Goal: Task Accomplishment & Management: Use online tool/utility

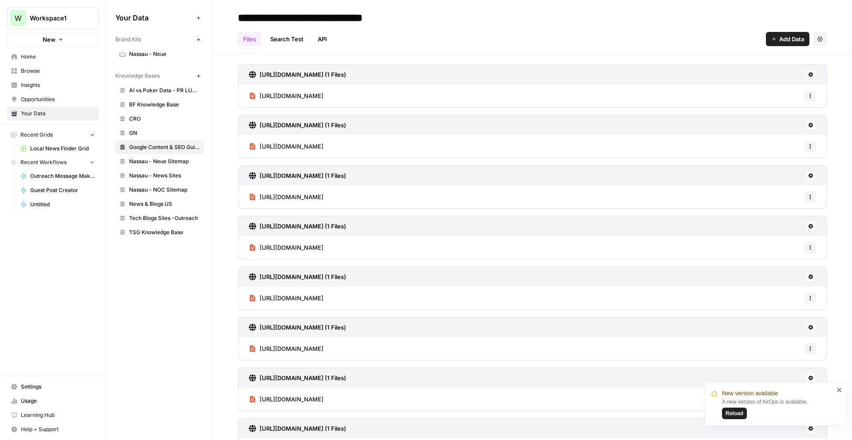
click at [54, 22] on span "Workspace1" at bounding box center [57, 18] width 54 height 9
click at [41, 65] on span "Workspace1" at bounding box center [81, 66] width 109 height 9
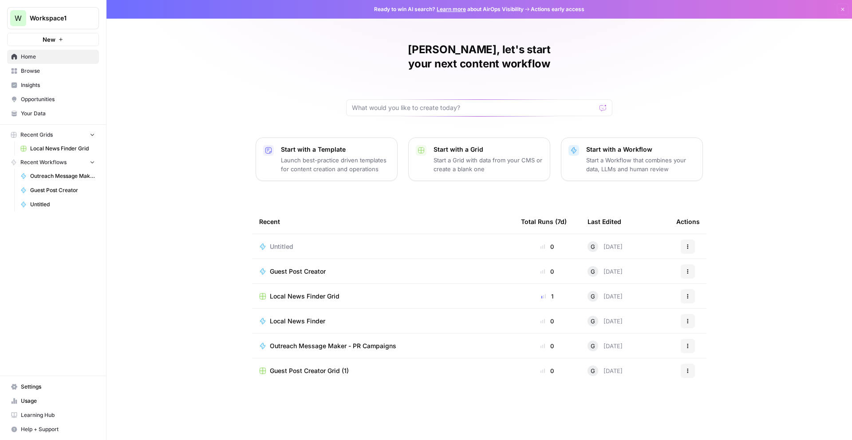
click at [36, 72] on span "Browse" at bounding box center [58, 71] width 74 height 8
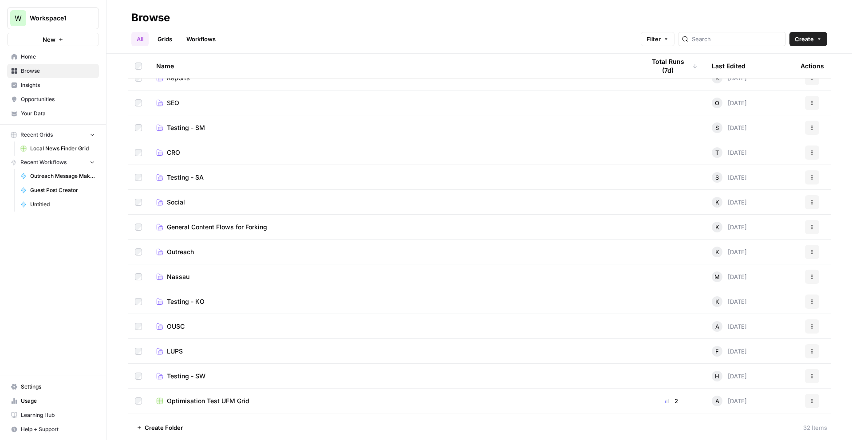
scroll to position [233, 0]
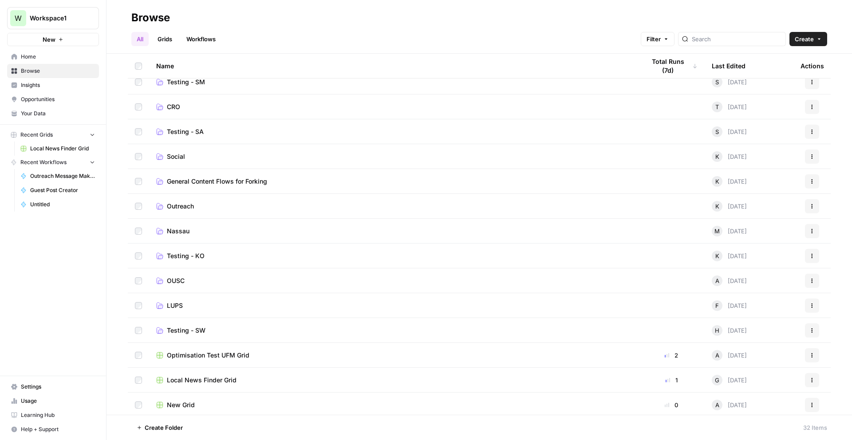
click at [197, 211] on td "Outreach" at bounding box center [393, 206] width 489 height 24
click at [181, 206] on span "Outreach" at bounding box center [180, 206] width 27 height 9
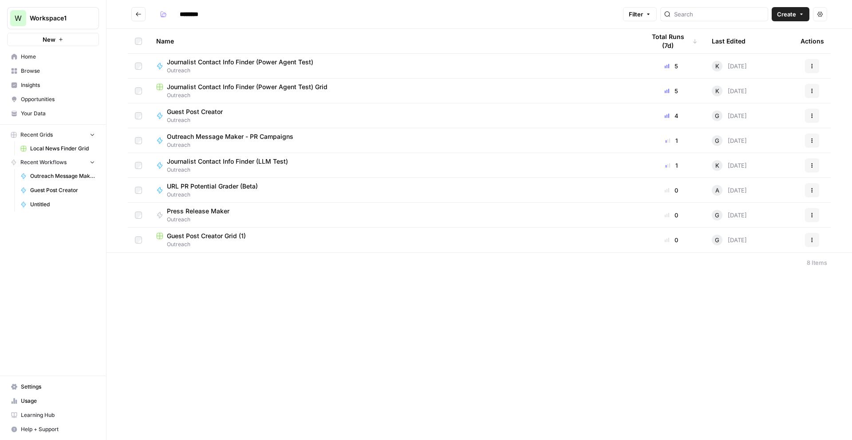
click at [219, 71] on span "Outreach" at bounding box center [244, 71] width 154 height 8
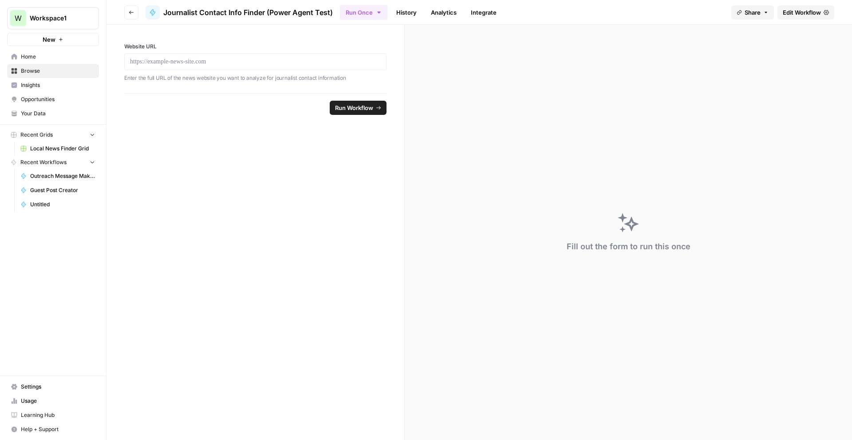
click at [195, 68] on div at bounding box center [255, 61] width 262 height 17
click at [177, 64] on p at bounding box center [255, 61] width 251 height 9
click at [354, 106] on span "Run Workflow" at bounding box center [354, 107] width 38 height 9
click at [367, 253] on form "**********" at bounding box center [256, 232] width 298 height 415
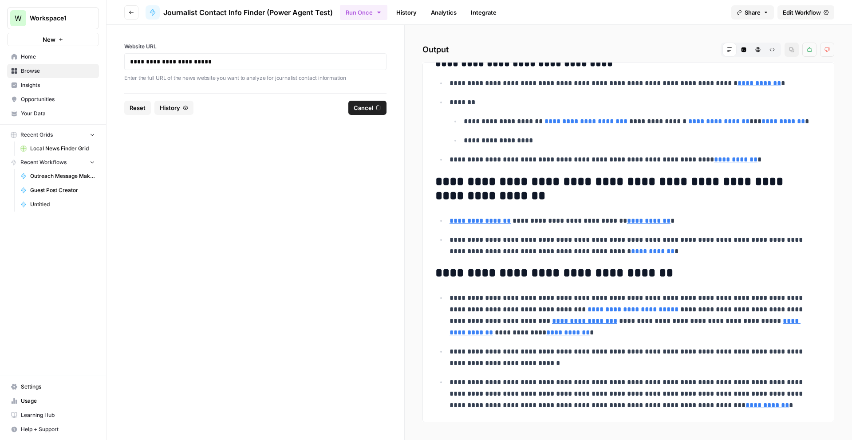
scroll to position [2631, 0]
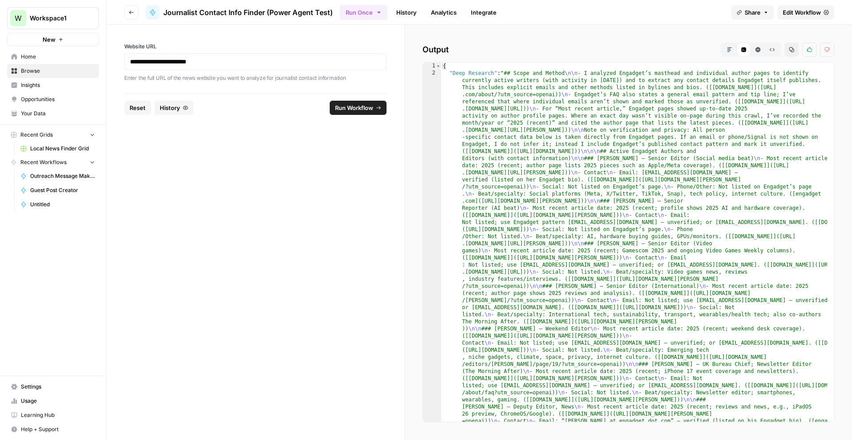
click at [729, 48] on icon "button" at bounding box center [729, 49] width 5 height 5
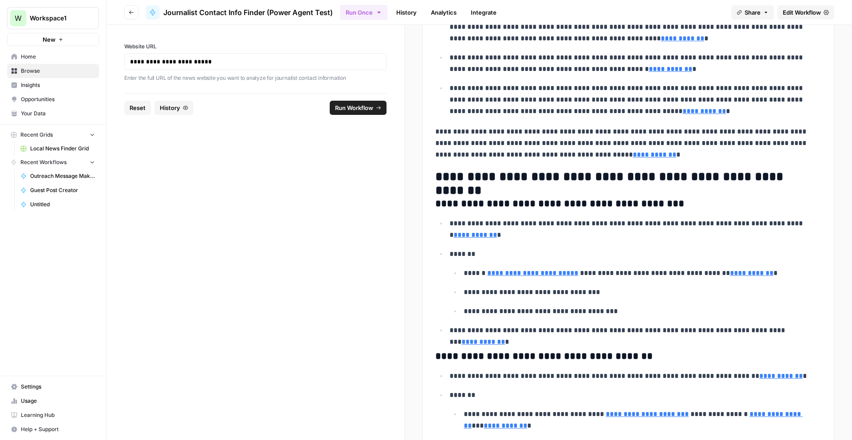
scroll to position [115, 0]
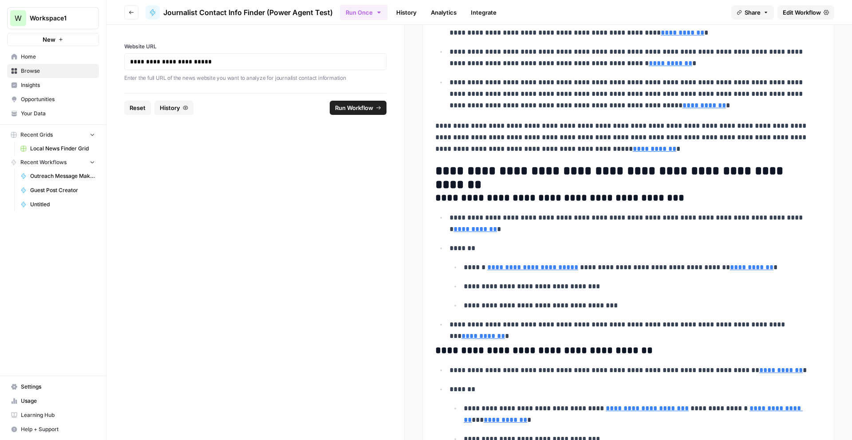
drag, startPoint x: 497, startPoint y: 351, endPoint x: 434, endPoint y: 355, distance: 63.1
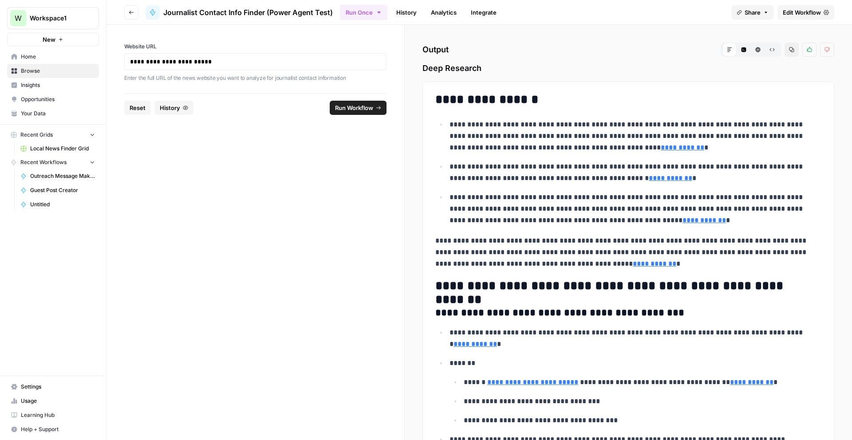
scroll to position [142, 0]
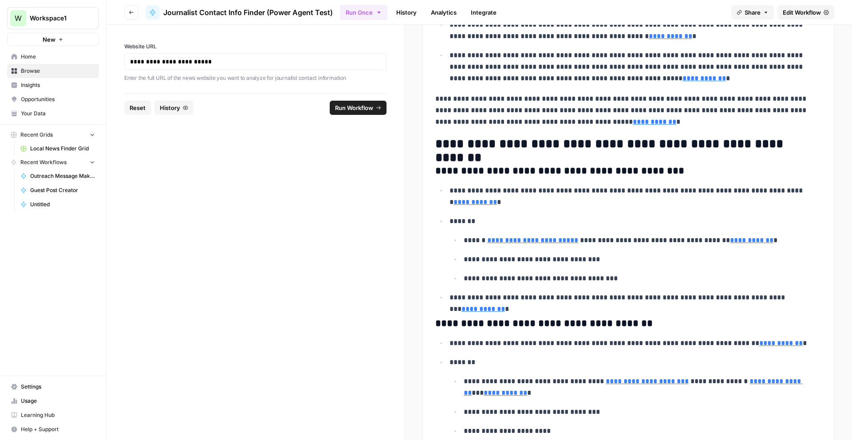
copy h3 "**********"
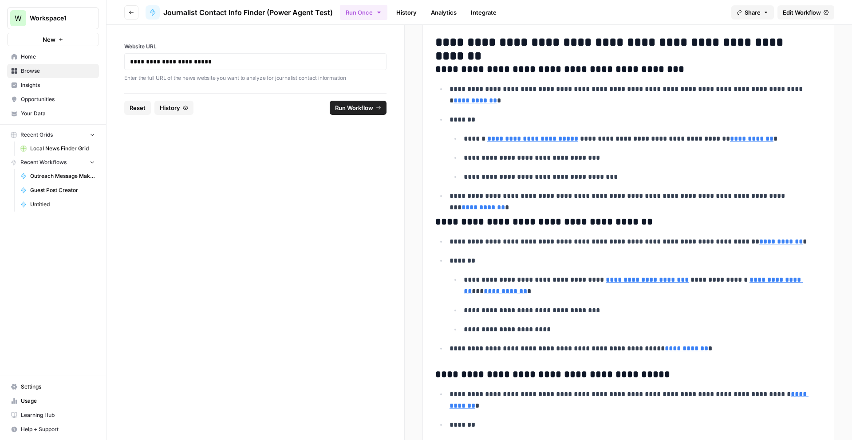
scroll to position [255, 0]
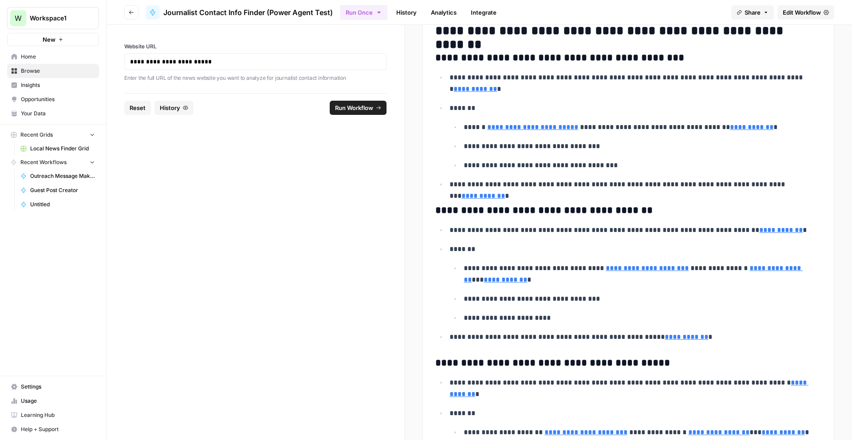
drag, startPoint x: 487, startPoint y: 60, endPoint x: 435, endPoint y: 63, distance: 52.5
click at [435, 63] on h3 "**********" at bounding box center [624, 58] width 379 height 12
copy h3 "**********"
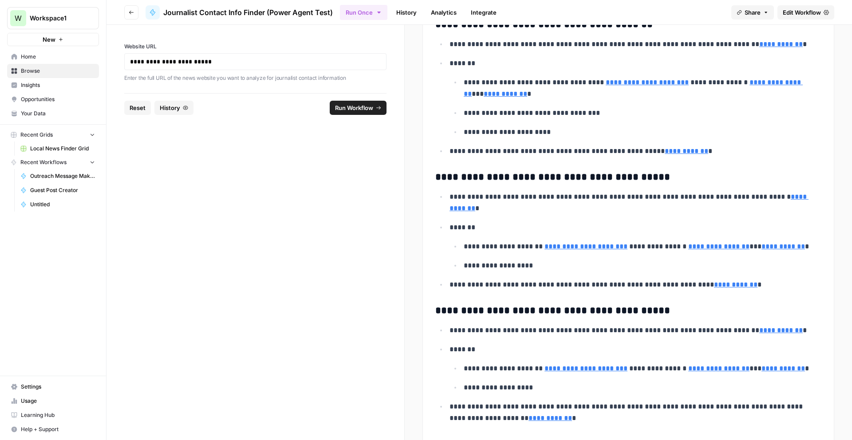
scroll to position [545, 0]
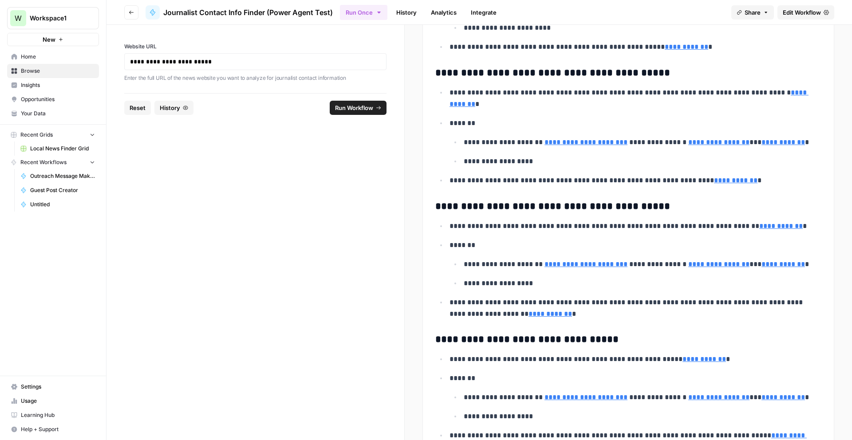
drag, startPoint x: 499, startPoint y: 206, endPoint x: 430, endPoint y: 209, distance: 69.3
copy h3 "**********"
click at [64, 149] on span "Local News Finder Grid" at bounding box center [62, 149] width 65 height 8
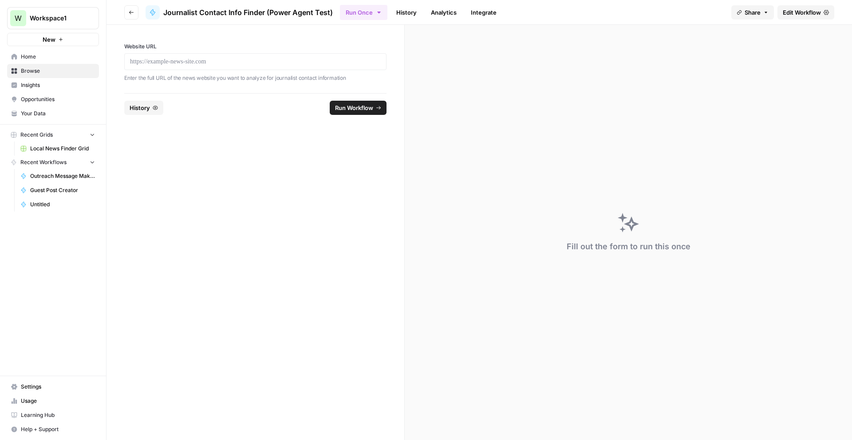
click at [66, 138] on button "Recent Grids" at bounding box center [53, 134] width 92 height 13
click at [36, 58] on span "Home" at bounding box center [58, 57] width 74 height 8
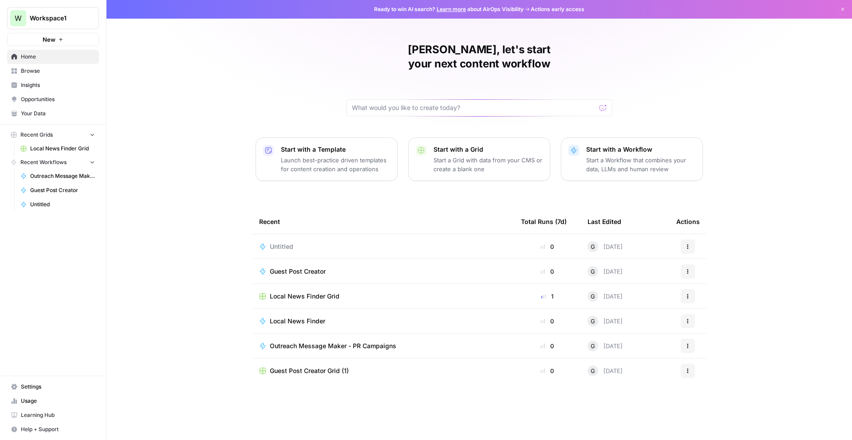
click at [35, 70] on span "Browse" at bounding box center [58, 71] width 74 height 8
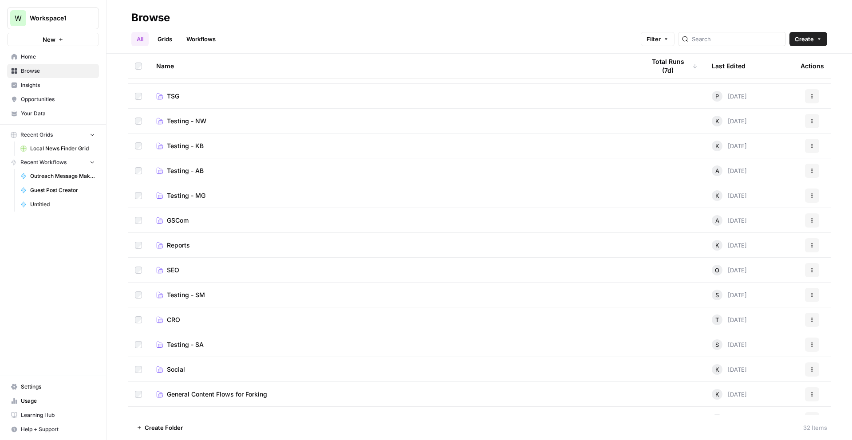
scroll to position [146, 0]
click at [180, 299] on td "Outreach" at bounding box center [393, 292] width 489 height 24
click at [168, 295] on span "Outreach" at bounding box center [180, 292] width 27 height 9
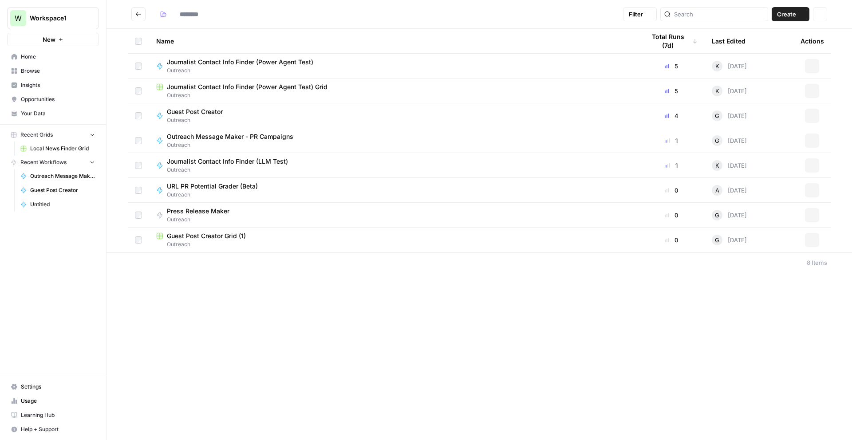
click at [168, 295] on div "Filter Create Actions Name Total Runs (7d) Last Edited Actions Journalist Conta…" at bounding box center [480, 220] width 746 height 440
type input "********"
click at [235, 95] on span "Outreach" at bounding box center [393, 95] width 475 height 8
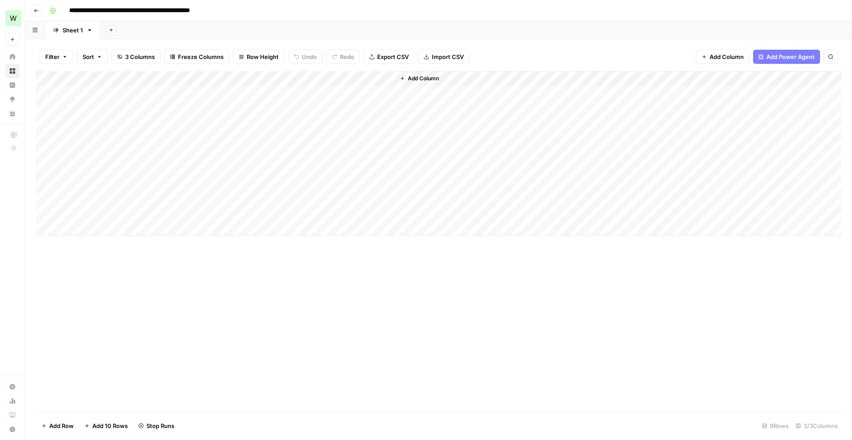
click at [95, 163] on div "Add Column" at bounding box center [439, 153] width 806 height 165
click at [93, 180] on div "Add Column" at bounding box center [439, 153] width 806 height 165
click at [254, 167] on div "Add Column" at bounding box center [439, 153] width 806 height 165
click at [255, 182] on div "Add Column" at bounding box center [439, 153] width 806 height 165
